Goal: Task Accomplishment & Management: Manage account settings

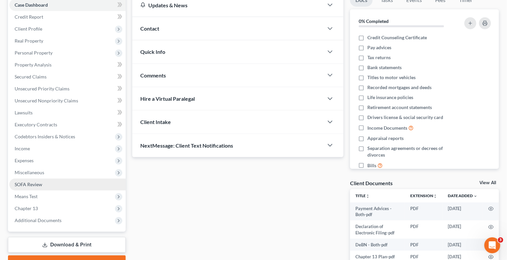
scroll to position [126, 0]
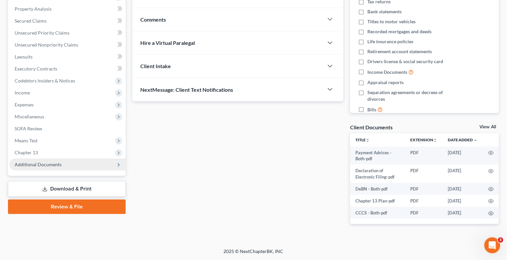
click at [70, 167] on span "Additional Documents" at bounding box center [67, 164] width 116 height 12
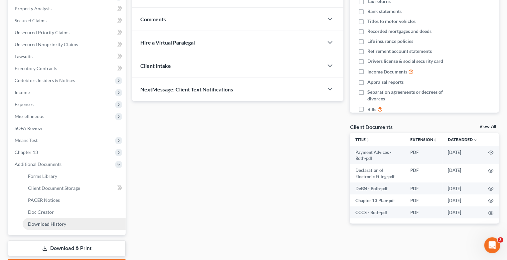
click at [68, 222] on link "Download History" at bounding box center [74, 224] width 103 height 12
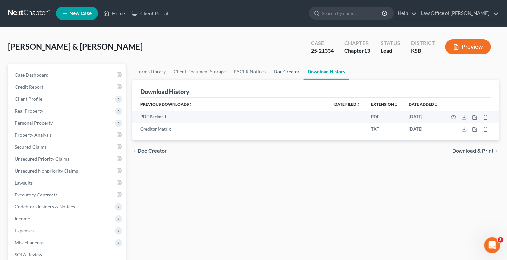
click at [281, 70] on link "Doc Creator" at bounding box center [286, 72] width 34 height 16
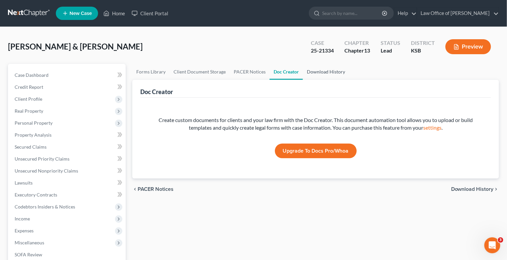
click at [325, 73] on link "Download History" at bounding box center [326, 72] width 46 height 16
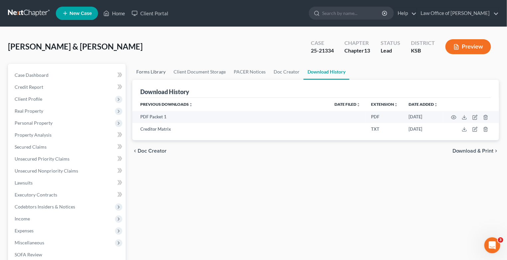
click at [151, 69] on link "Forms Library" at bounding box center [150, 72] width 37 height 16
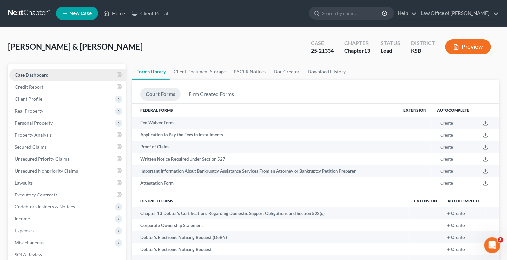
click at [73, 70] on link "Case Dashboard" at bounding box center [67, 75] width 116 height 12
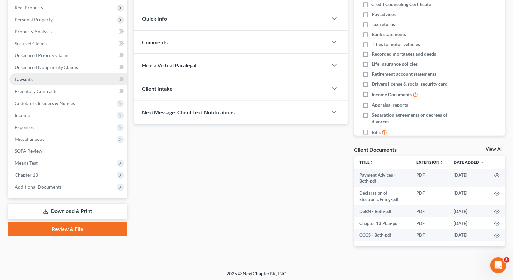
scroll to position [106, 0]
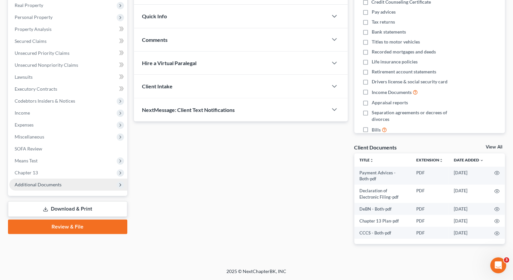
click at [48, 183] on span "Additional Documents" at bounding box center [38, 185] width 47 height 6
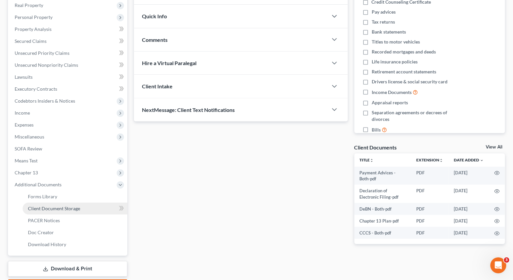
click at [88, 211] on link "Client Document Storage" at bounding box center [75, 209] width 105 height 12
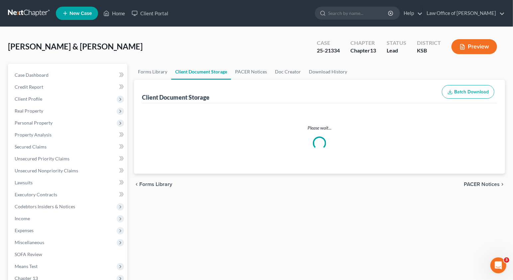
select select "0"
select select "1"
select select "2"
select select "3"
select select "4"
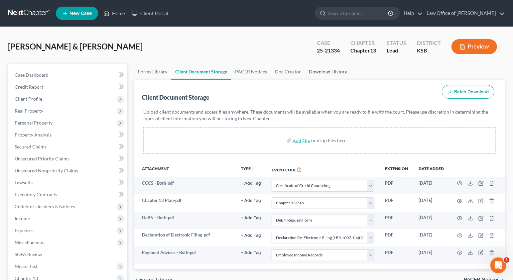
click at [328, 67] on link "Download History" at bounding box center [328, 72] width 46 height 16
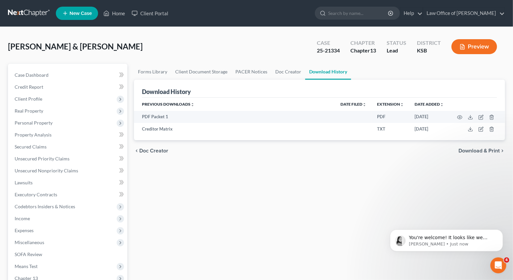
click at [147, 46] on div "Stallsworth, Rickey & Cheryl Upgraded Case 25-21334 Chapter Chapter 13 Status L…" at bounding box center [256, 49] width 497 height 29
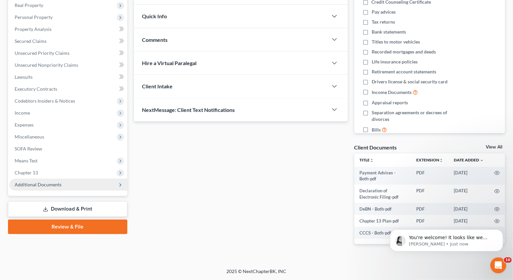
click at [56, 185] on span "Additional Documents" at bounding box center [38, 185] width 47 height 6
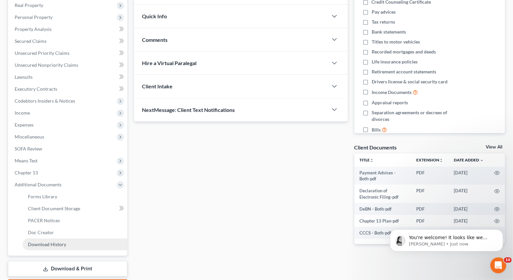
click at [70, 245] on link "Download History" at bounding box center [75, 245] width 105 height 12
